Goal: Information Seeking & Learning: Learn about a topic

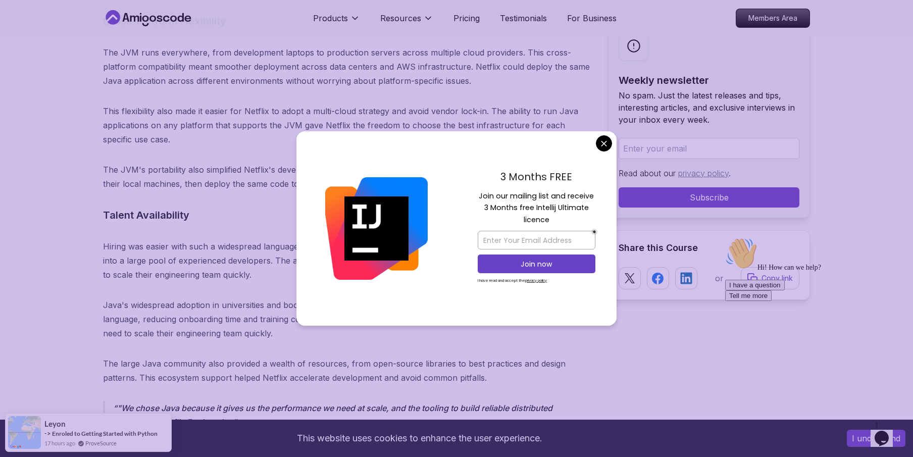
click at [799, 293] on div "Hi! How can we help? I have a question Tell me more" at bounding box center [816, 269] width 182 height 64
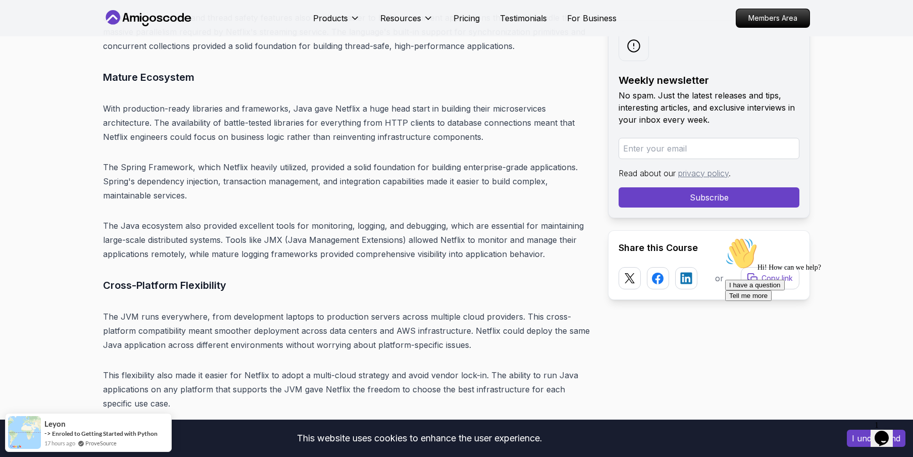
scroll to position [1849, 0]
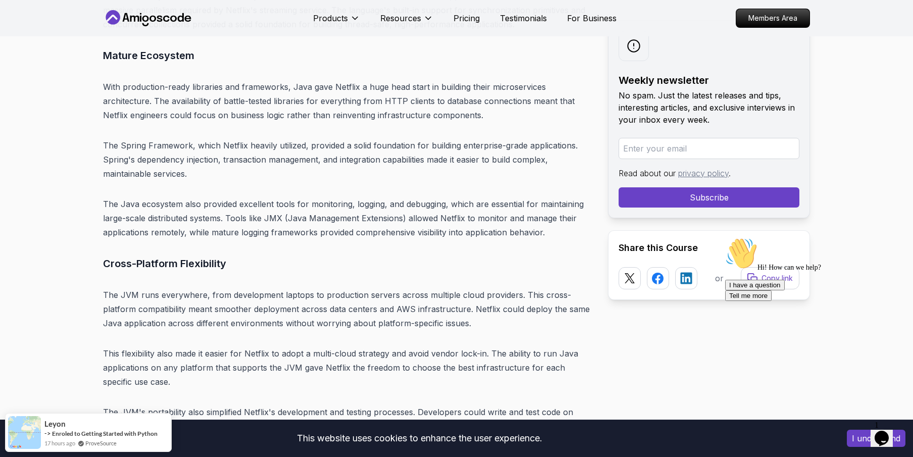
drag, startPoint x: 911, startPoint y: 318, endPoint x: 908, endPoint y: 324, distance: 6.2
click at [886, 438] on icon "Opens Chat This icon Opens the chat window." at bounding box center [881, 438] width 16 height 16
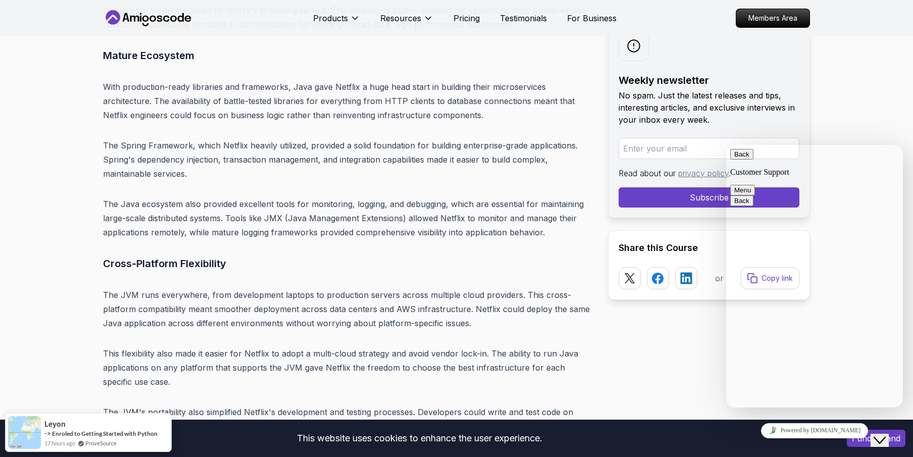
click at [733, 159] on div "Back Customer Support Menu" at bounding box center [814, 172] width 169 height 46
click at [736, 159] on button "Back" at bounding box center [741, 154] width 23 height 11
click at [881, 435] on icon "Close Chat This icon closes the chat window." at bounding box center [879, 440] width 12 height 12
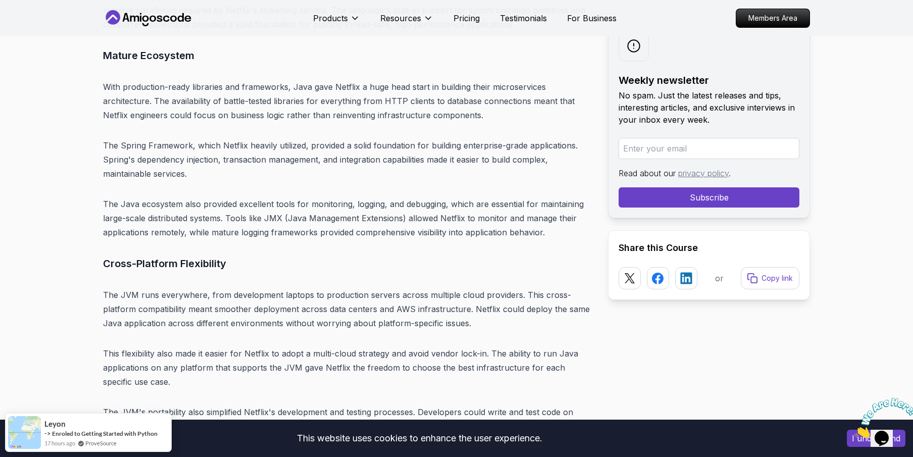
click at [893, 433] on img at bounding box center [885, 418] width 63 height 40
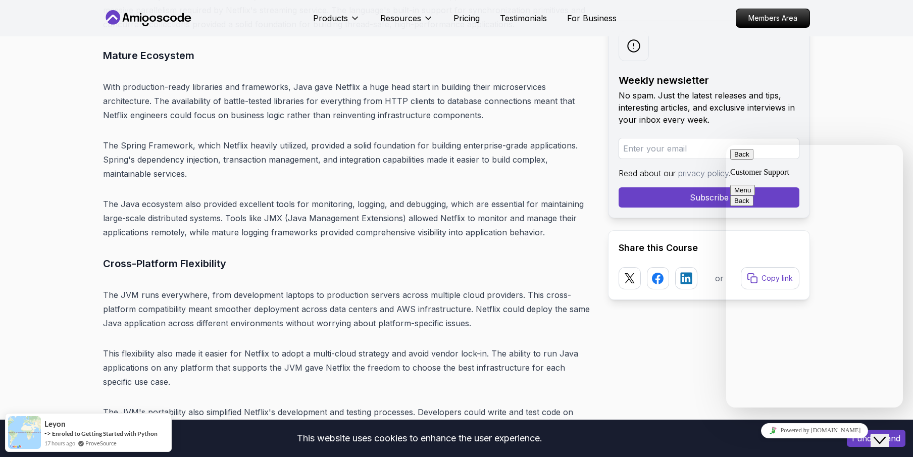
click at [881, 437] on icon "Chat widget" at bounding box center [879, 440] width 12 height 7
